Goal: Navigation & Orientation: Find specific page/section

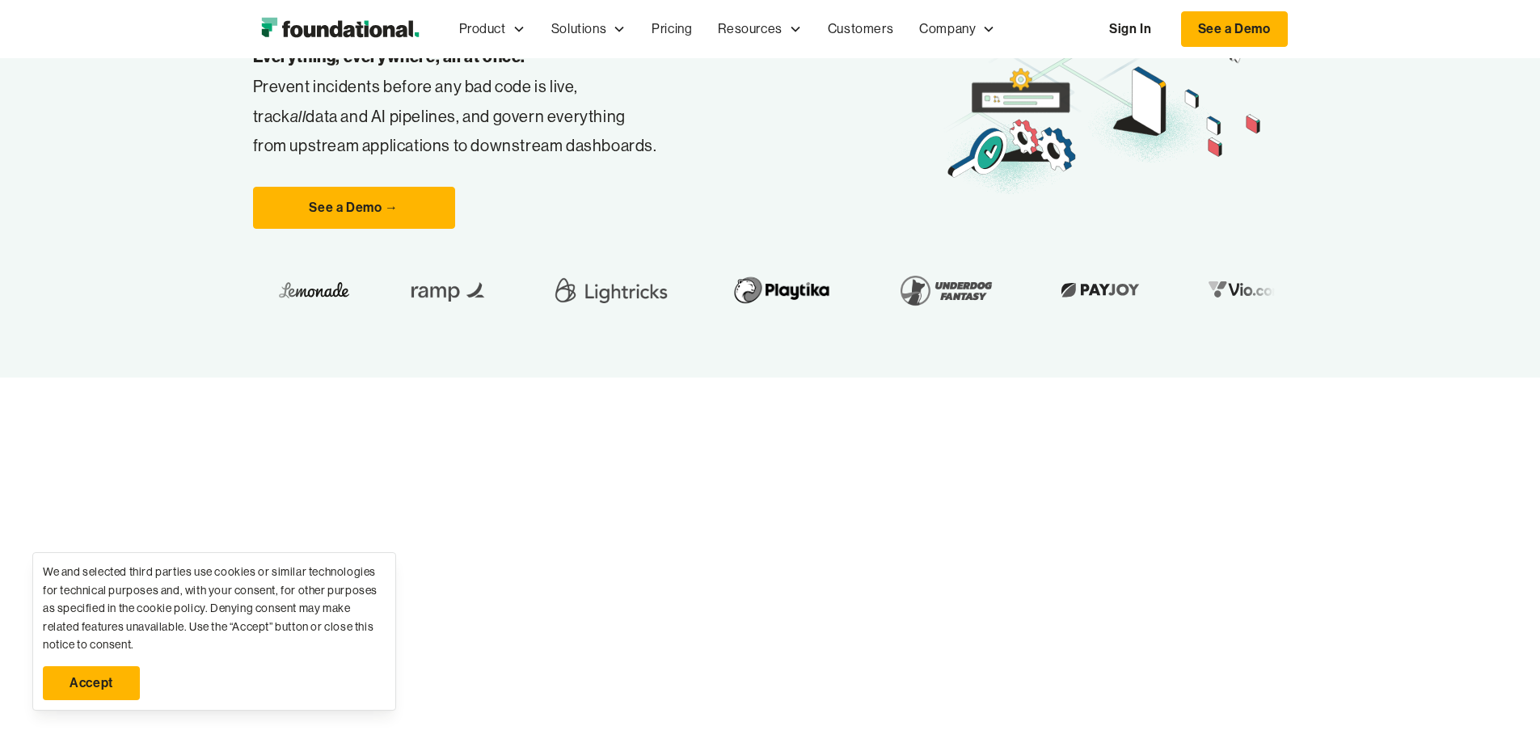
scroll to position [323, 0]
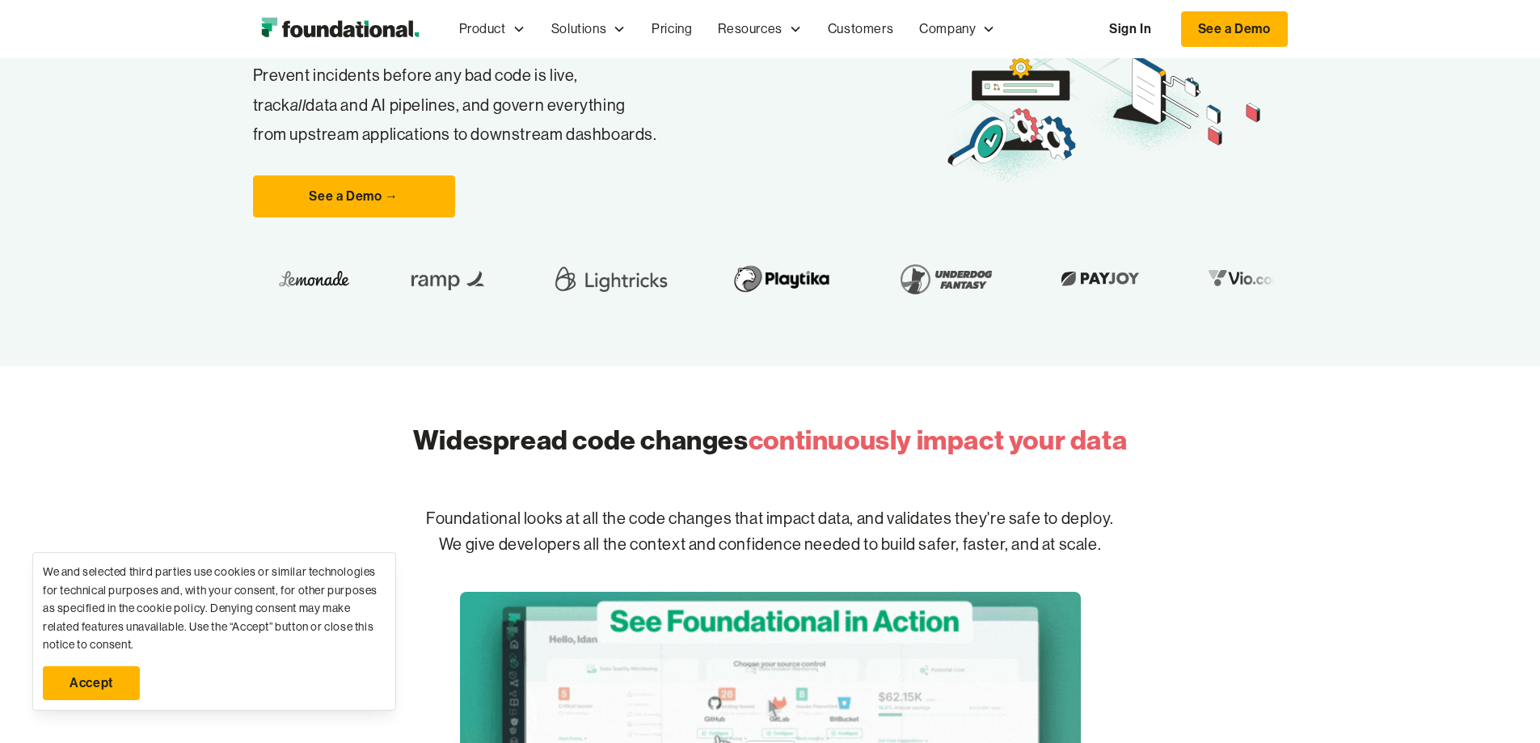
click at [120, 679] on link "Accept" at bounding box center [91, 683] width 97 height 34
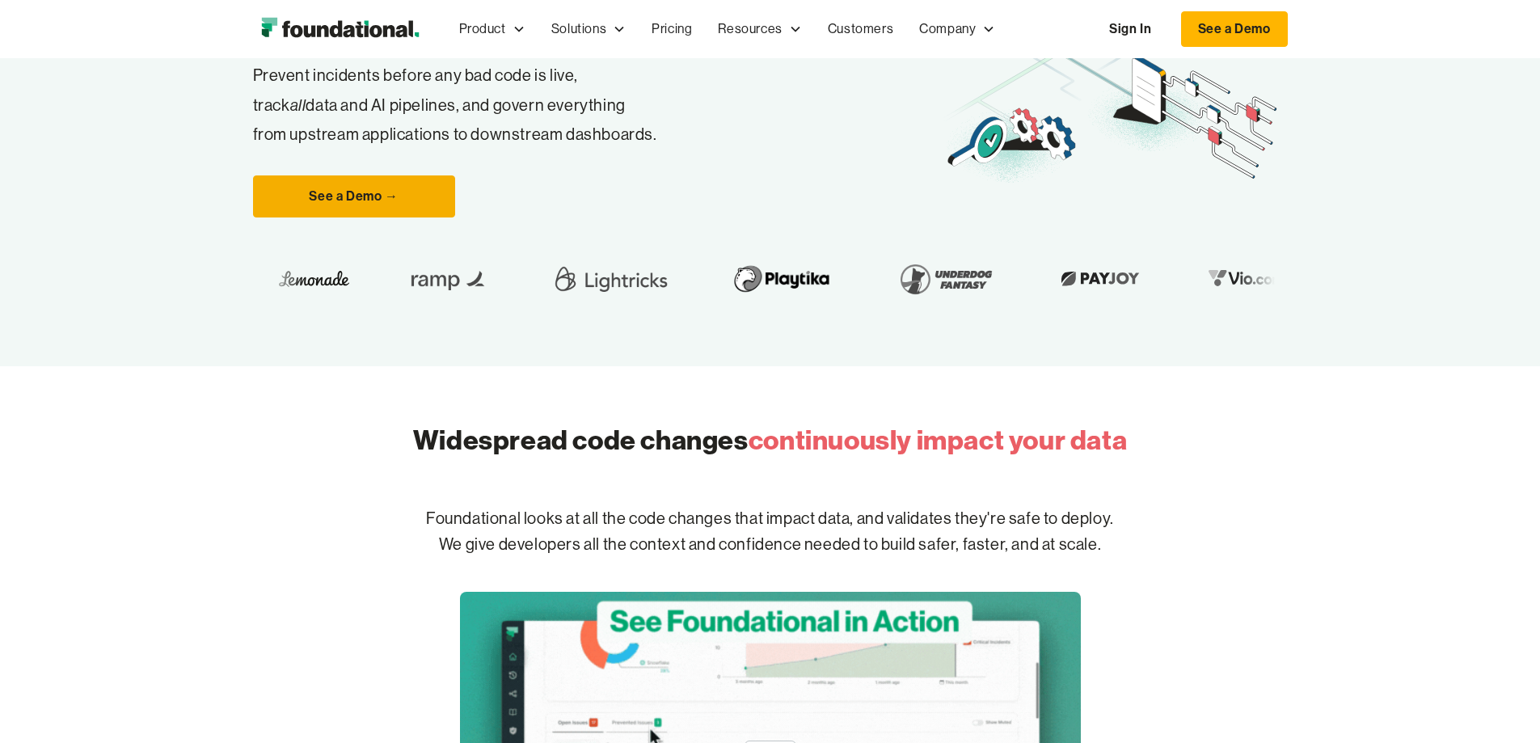
click at [283, 218] on link "See a Demo →" at bounding box center [354, 196] width 202 height 42
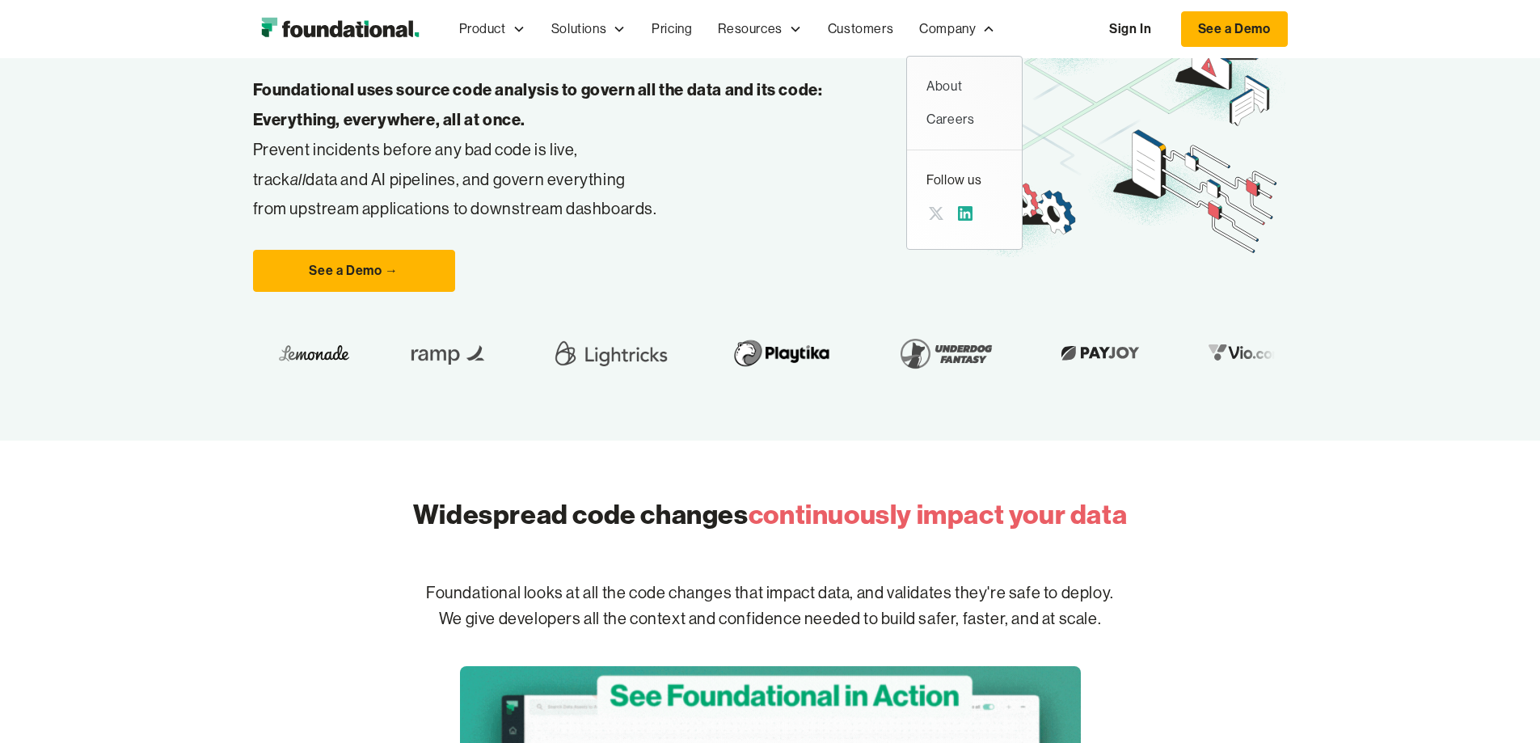
click at [956, 216] on icon at bounding box center [965, 213] width 19 height 19
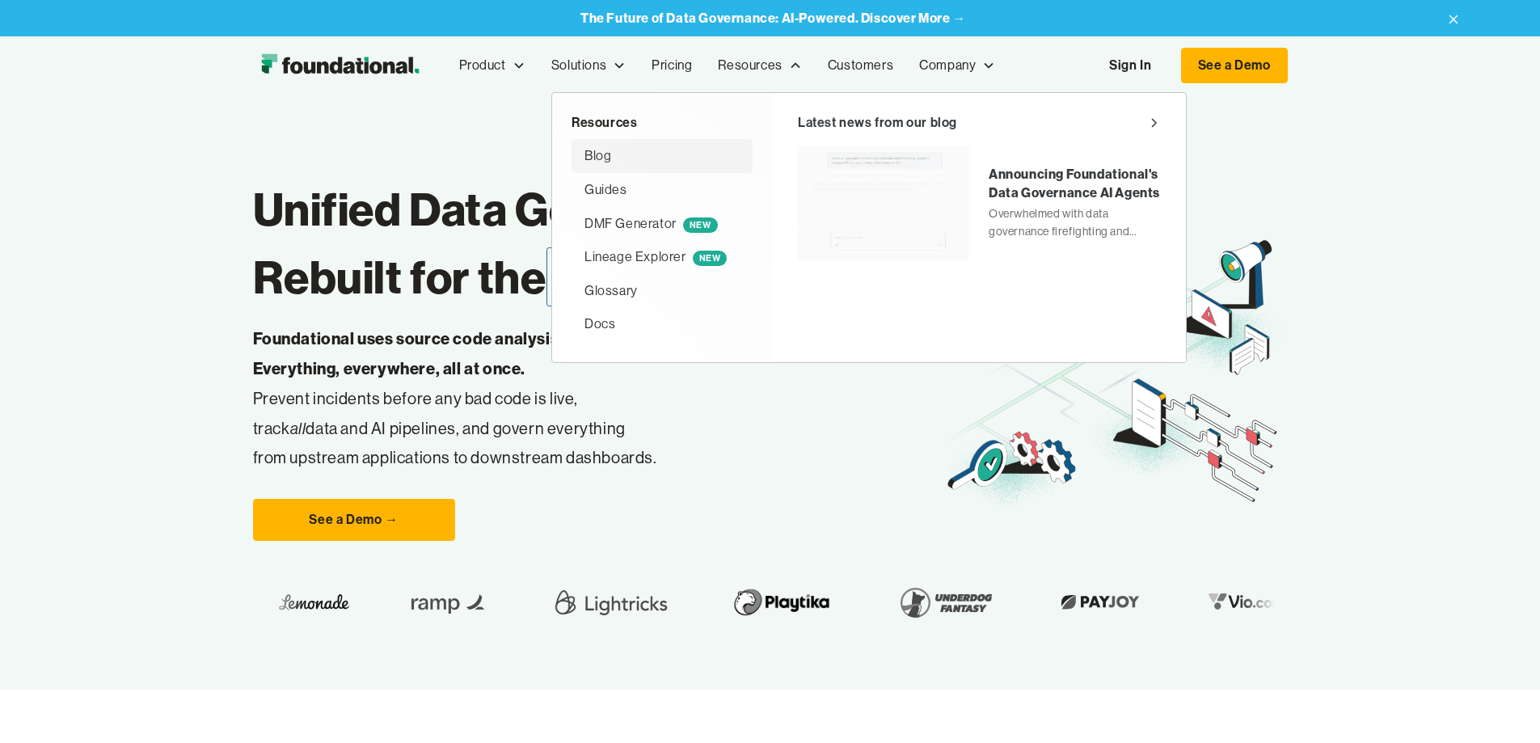
click at [585, 155] on div "Blog" at bounding box center [598, 156] width 27 height 21
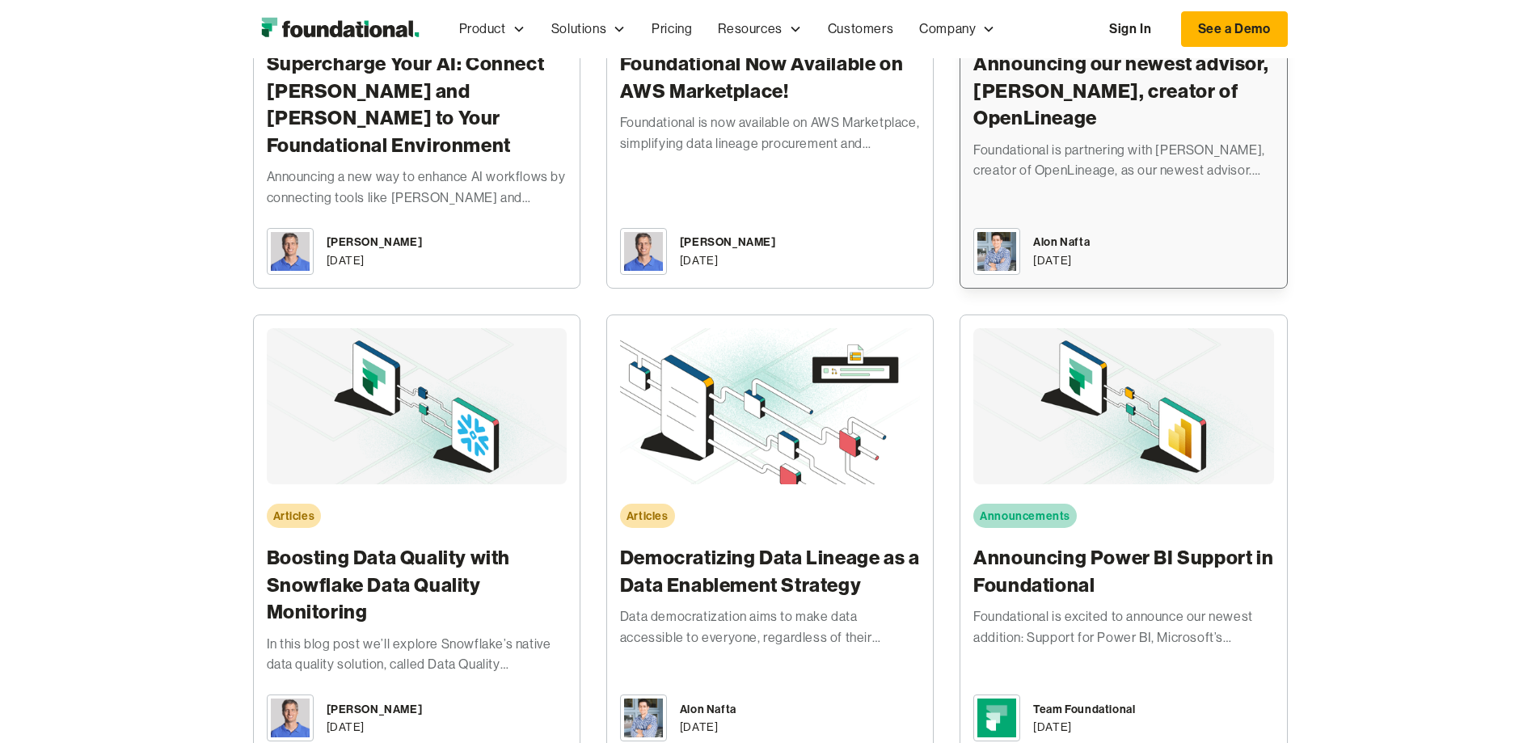
scroll to position [889, 0]
